Goal: Information Seeking & Learning: Learn about a topic

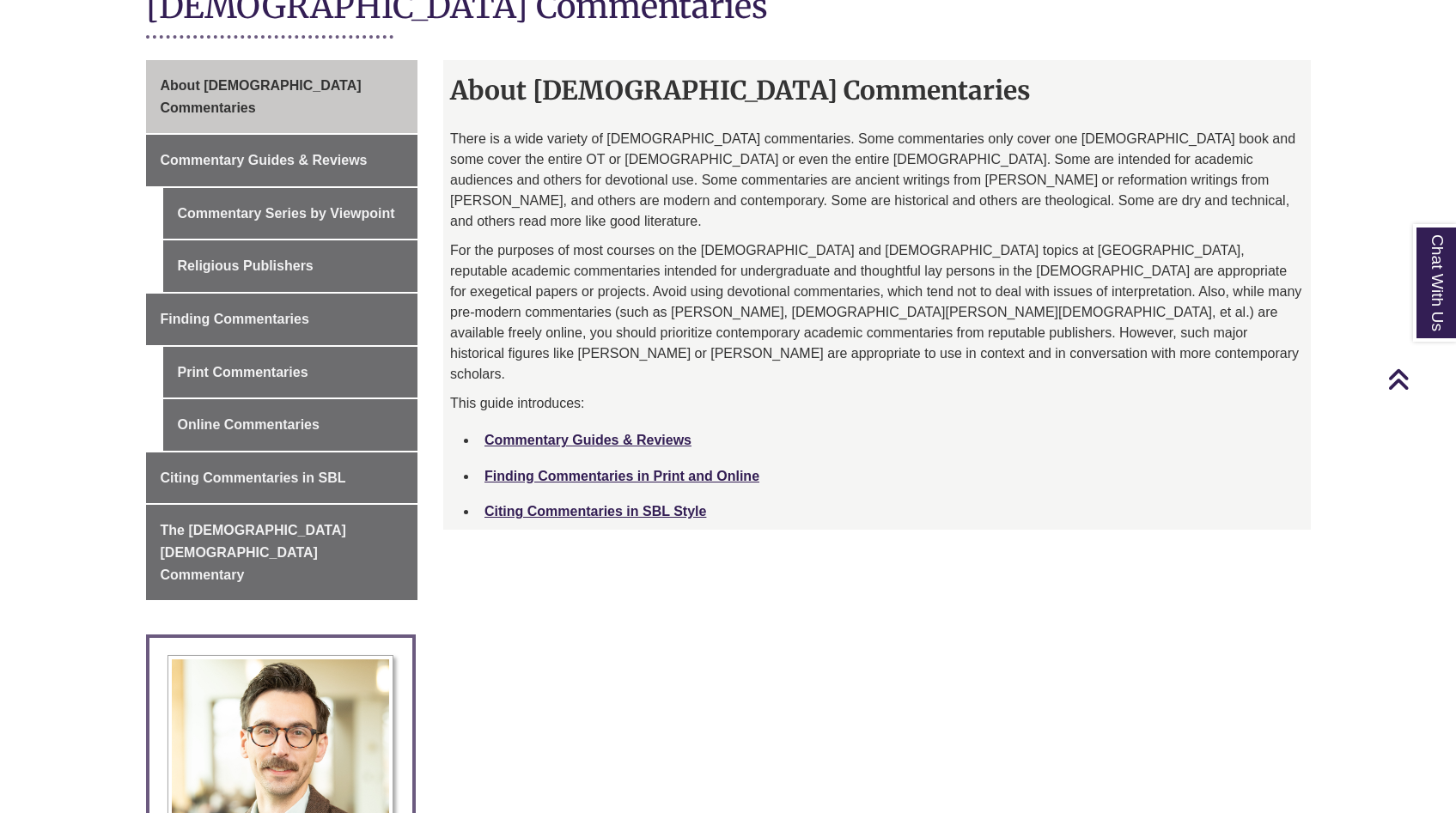
scroll to position [419, 0]
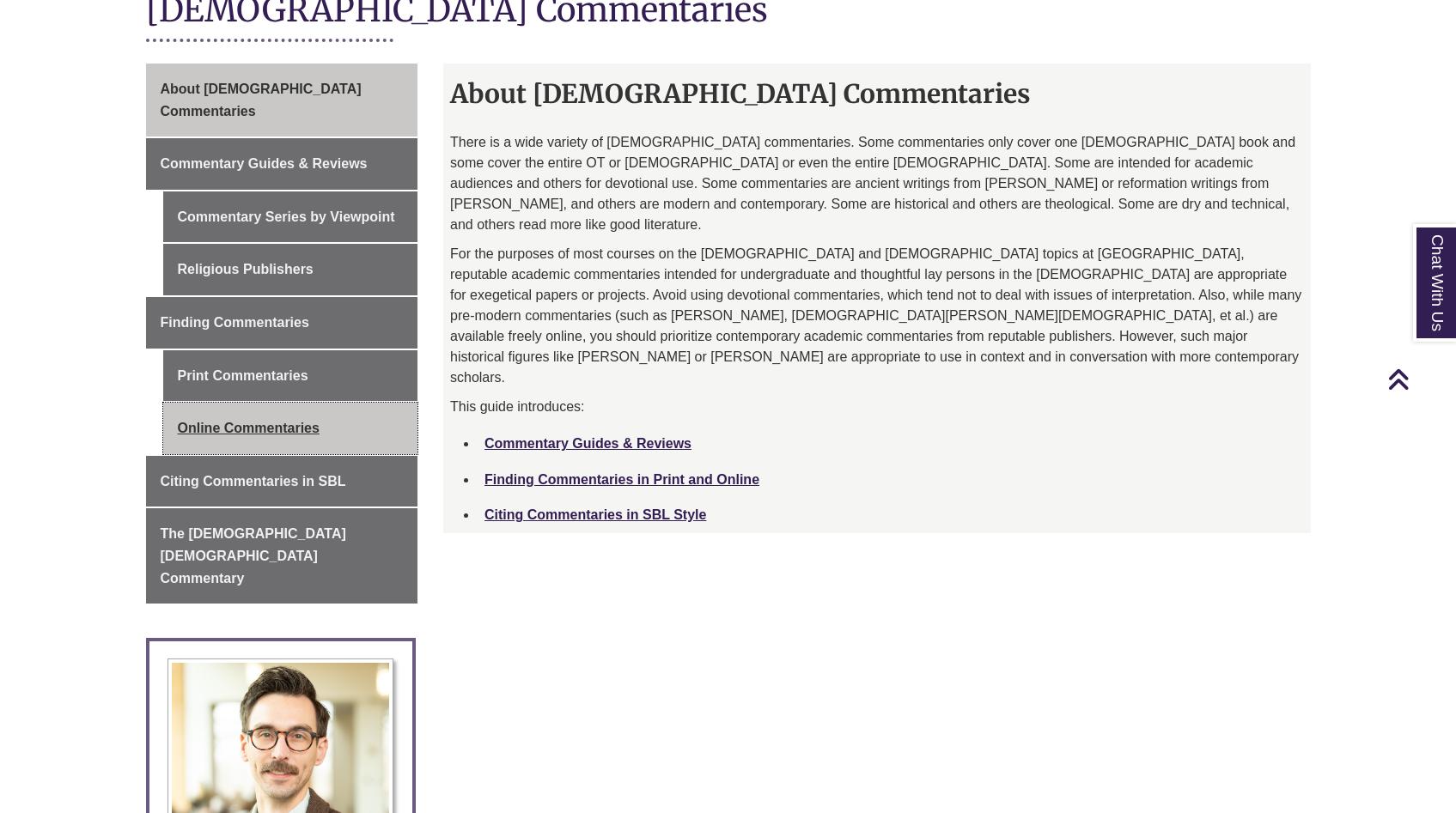
click at [292, 405] on link "Online Commentaries" at bounding box center [291, 429] width 255 height 51
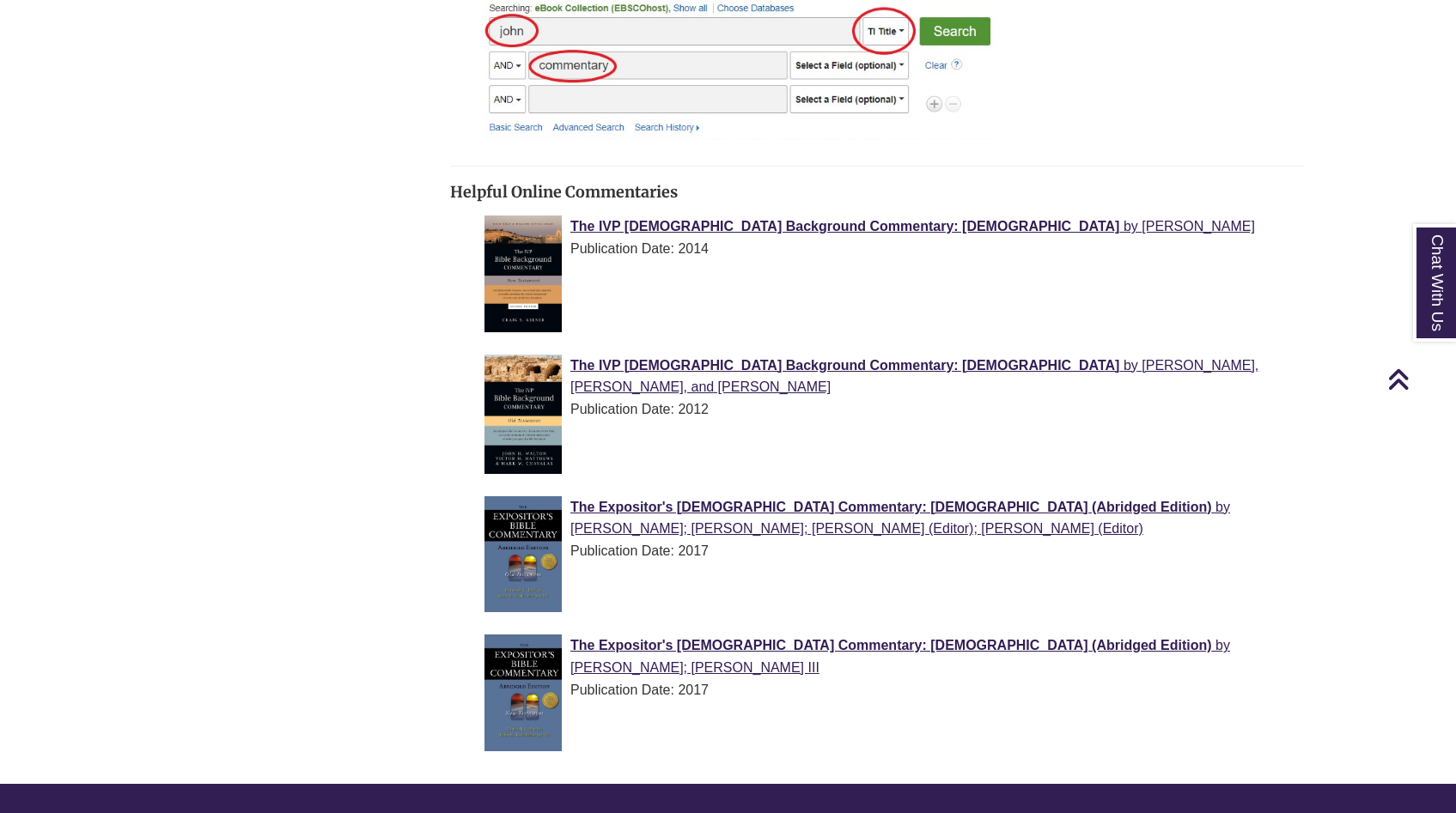
scroll to position [1692, 0]
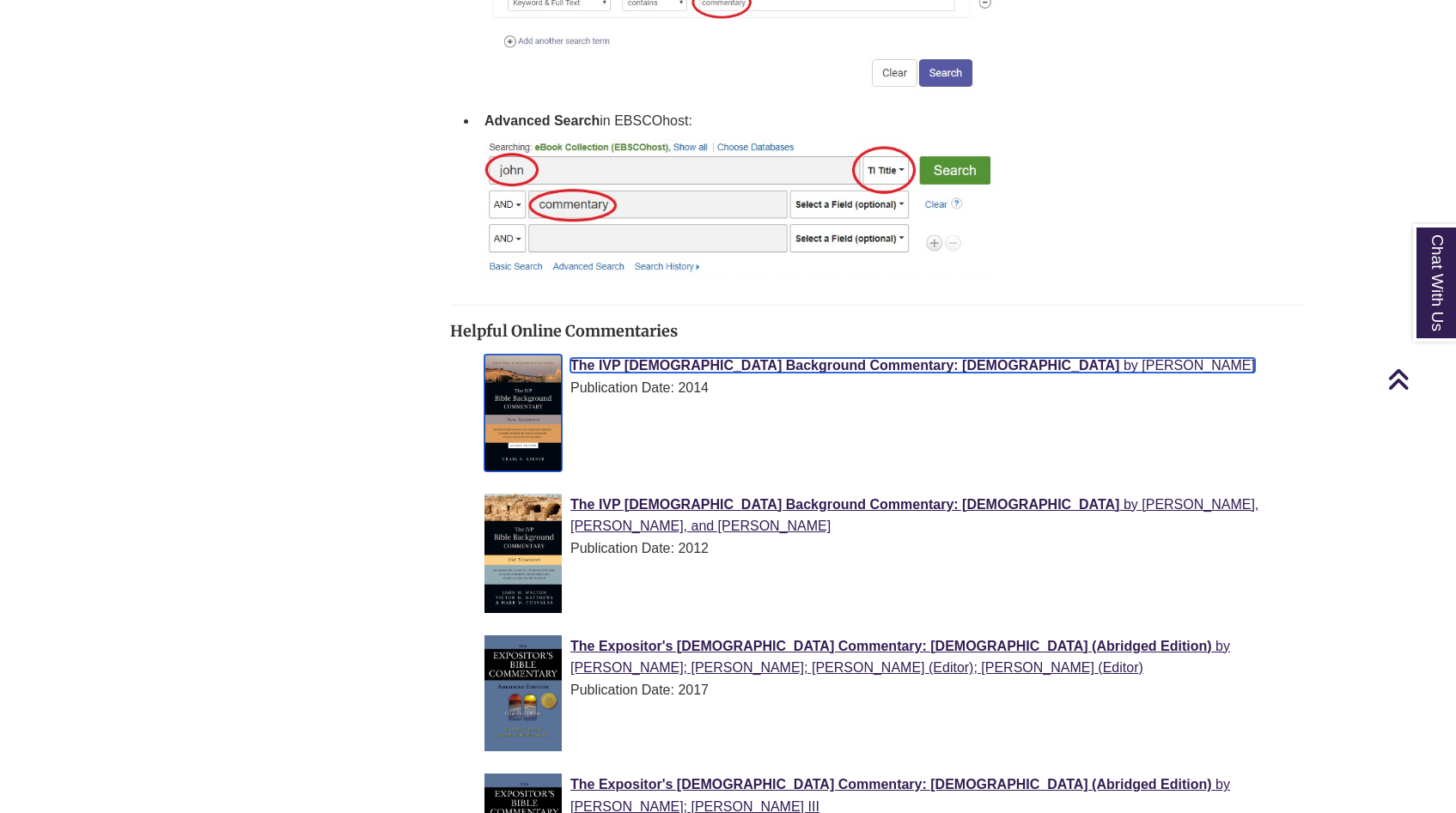
click at [766, 358] on span "The IVP Bible Background Commentary: New Testament" at bounding box center [844, 365] width 549 height 15
